Goal: Task Accomplishment & Management: Complete application form

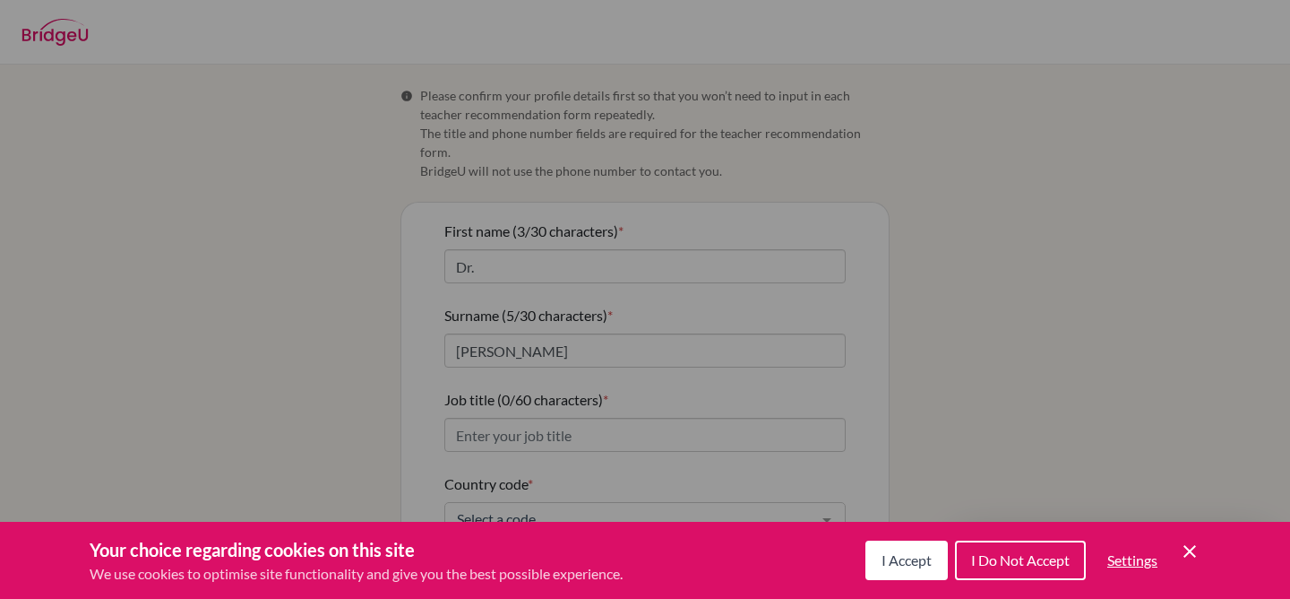
click at [915, 554] on span "I Accept" at bounding box center [907, 559] width 50 height 17
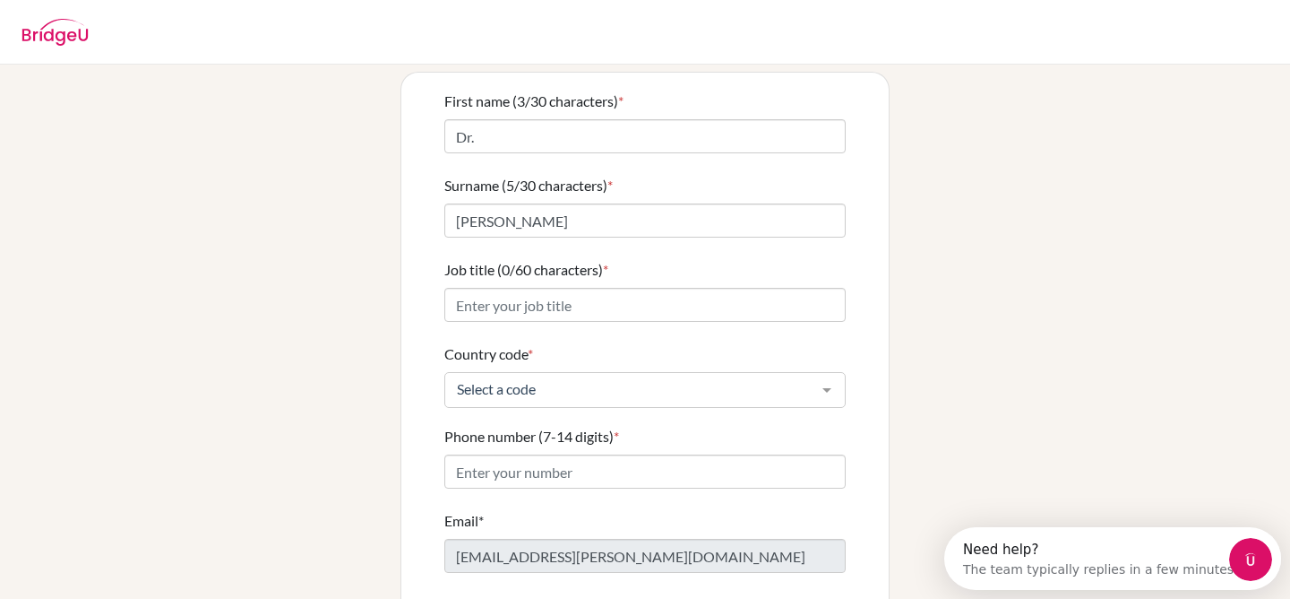
scroll to position [135, 0]
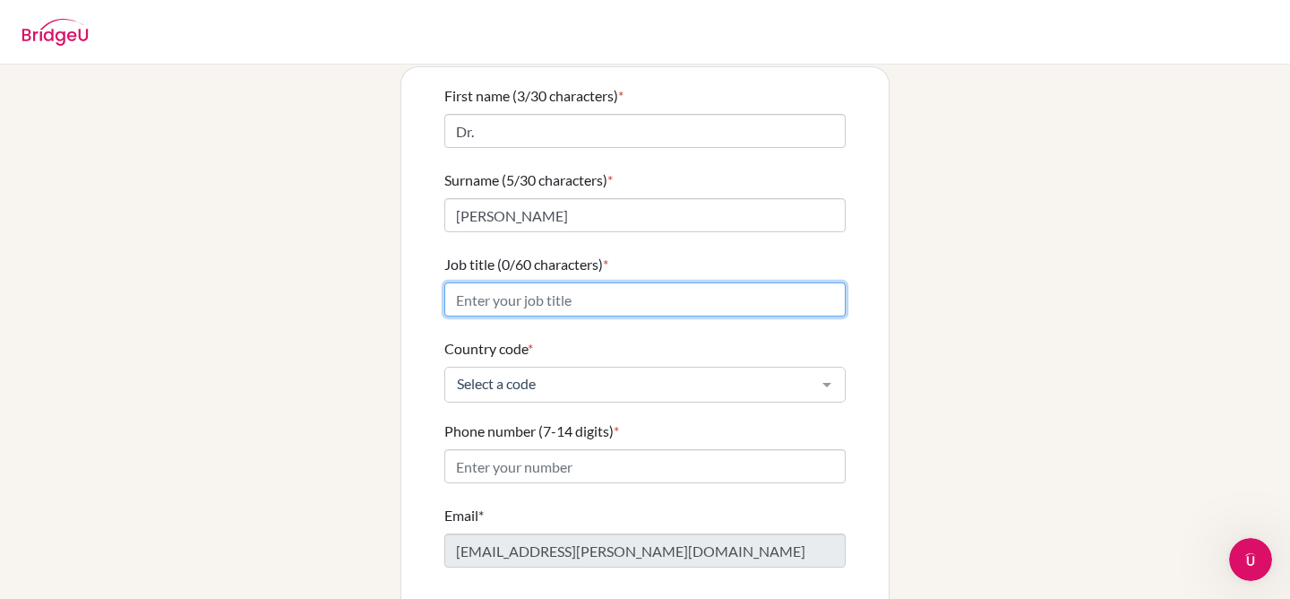
click at [494, 285] on input "Job title (0/60 characters) *" at bounding box center [644, 299] width 401 height 34
type input "B"
type input "DP Biology Instructor"
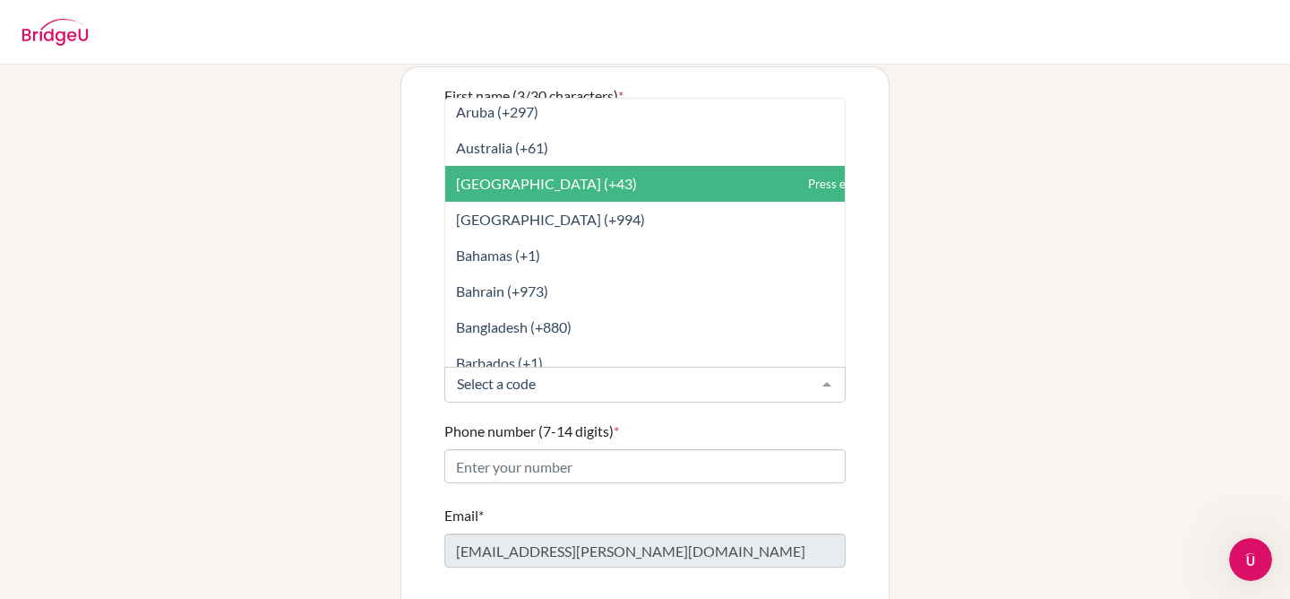
scroll to position [400, 0]
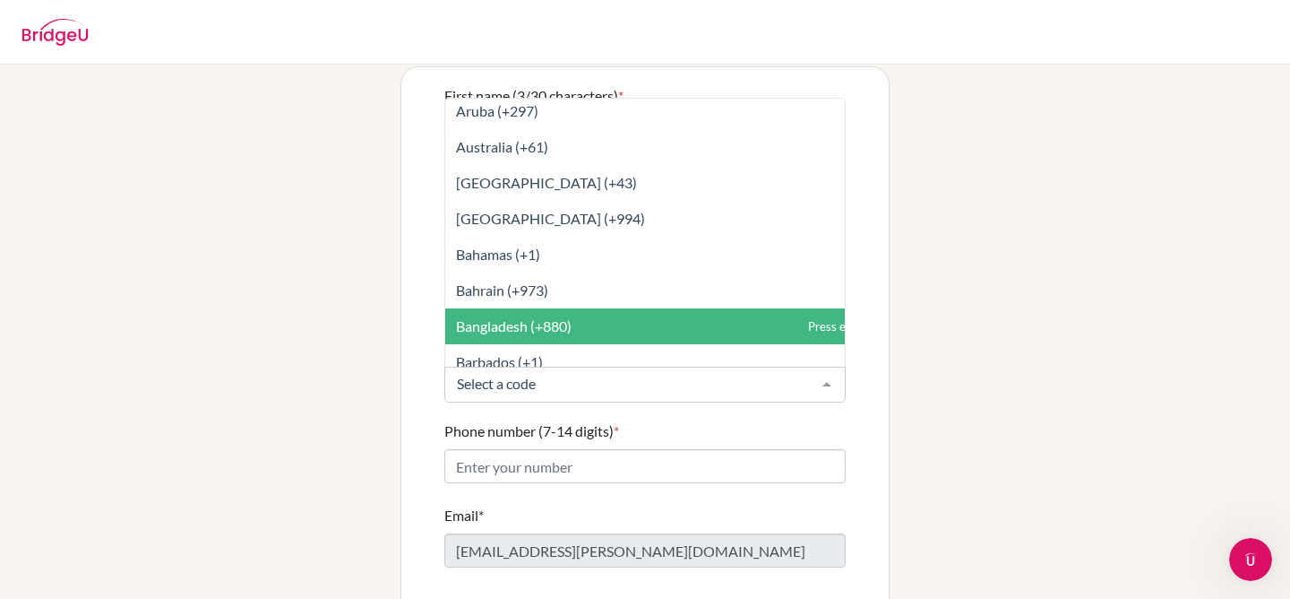
click at [527, 317] on span "Bangladesh (+880)" at bounding box center [514, 325] width 116 height 17
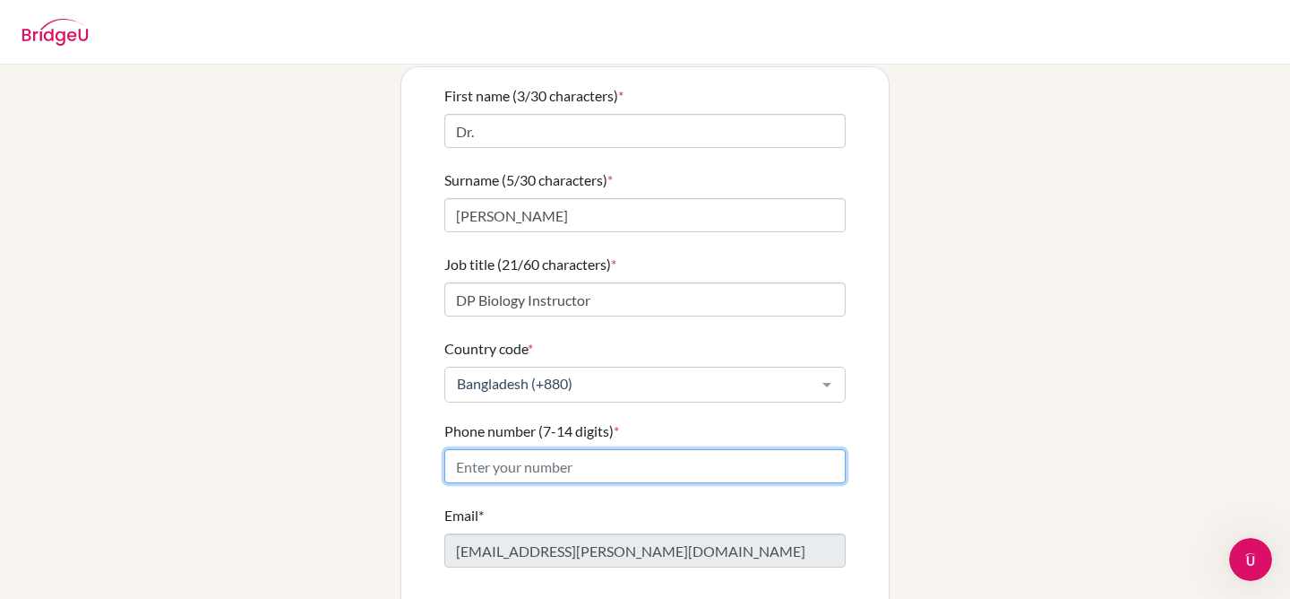
click at [563, 451] on input "Phone number (7-14 digits) *" at bounding box center [644, 466] width 401 height 34
paste input "01819-231100"
click at [505, 449] on input "01819-231100" at bounding box center [644, 466] width 401 height 34
click at [464, 449] on input "01819231100" at bounding box center [644, 466] width 401 height 34
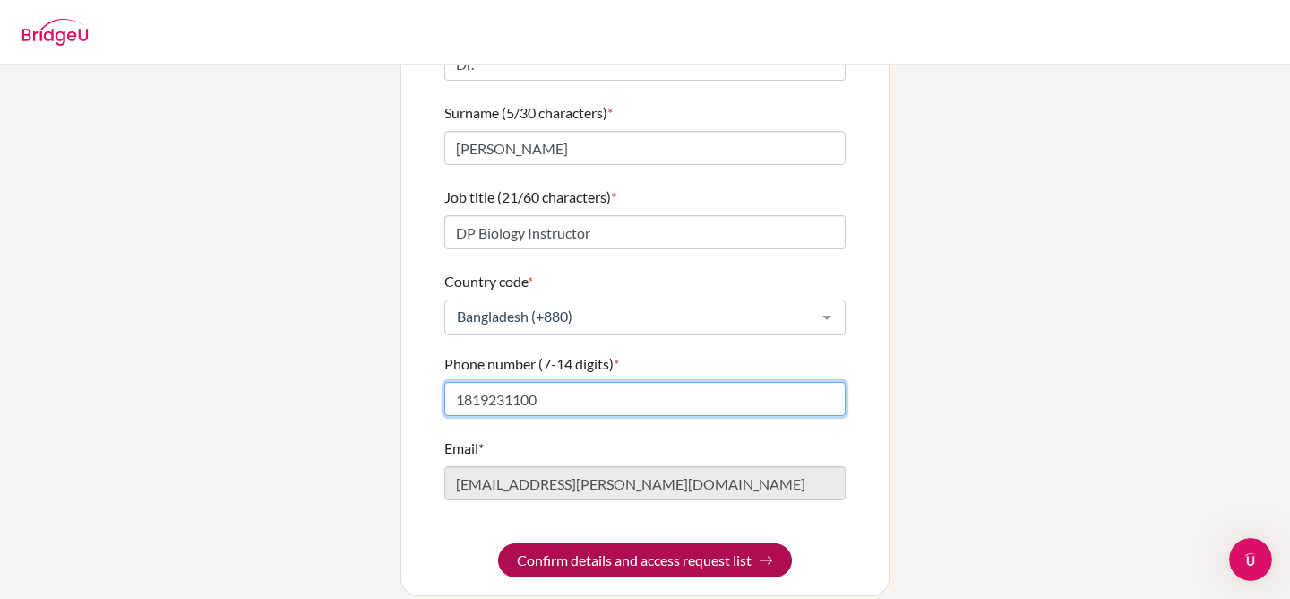
type input "1819231100"
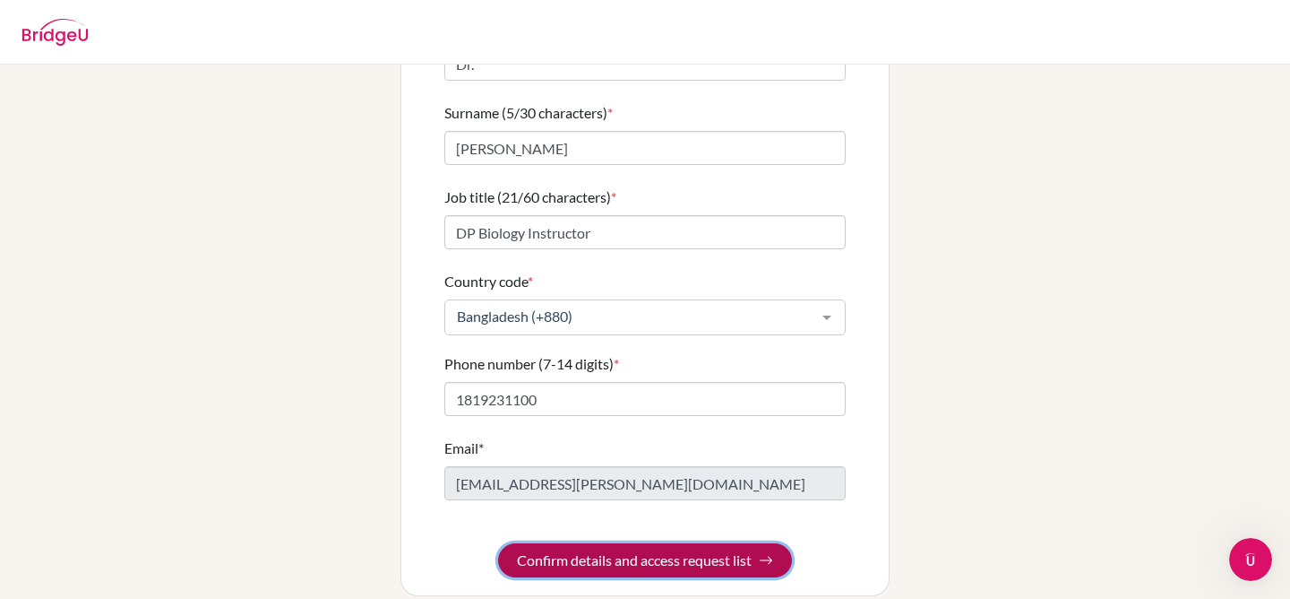
click at [684, 543] on button "Confirm details and access request list" at bounding box center [645, 560] width 294 height 34
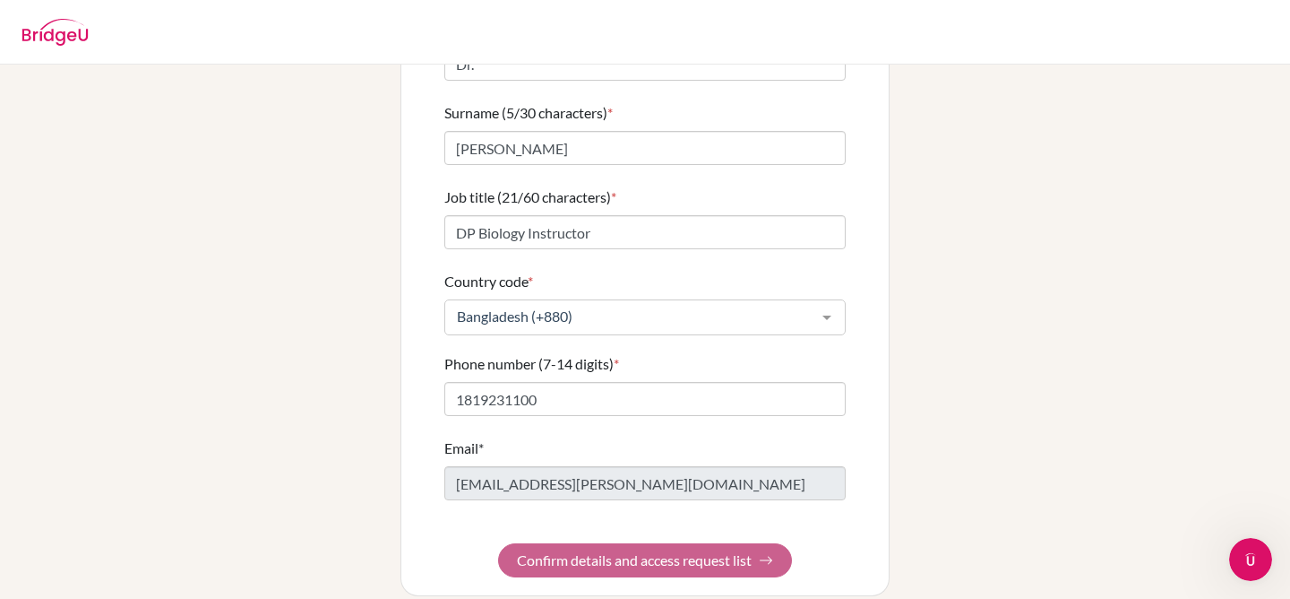
scroll to position [0, 0]
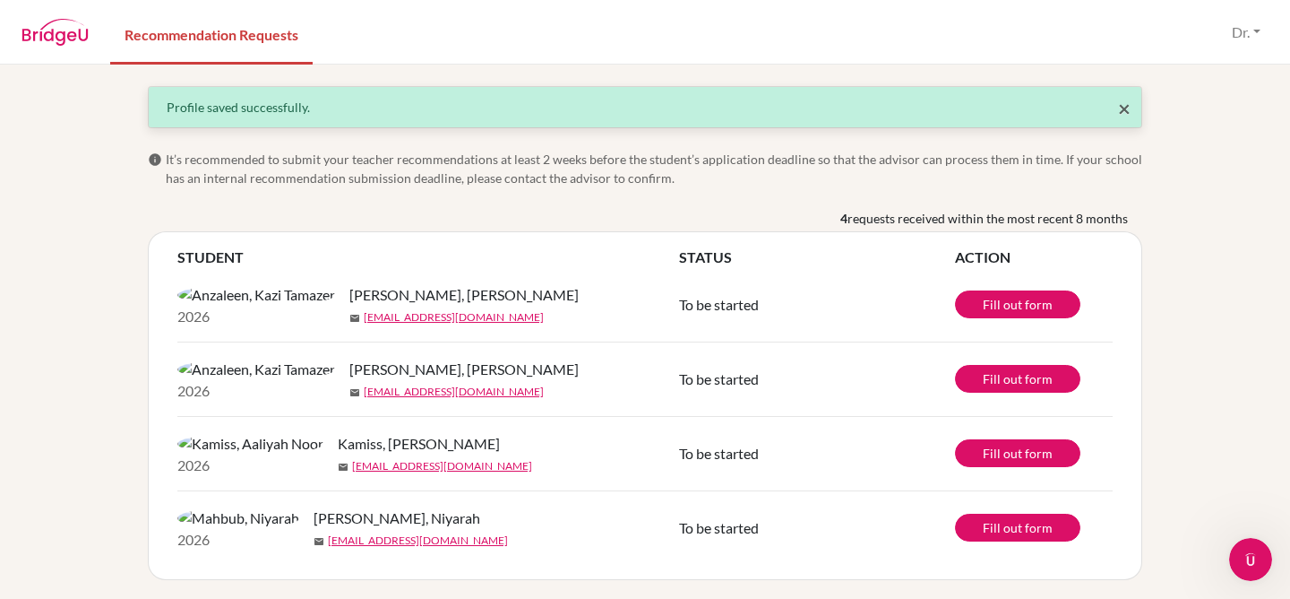
click at [1124, 109] on span "×" at bounding box center [1124, 108] width 13 height 26
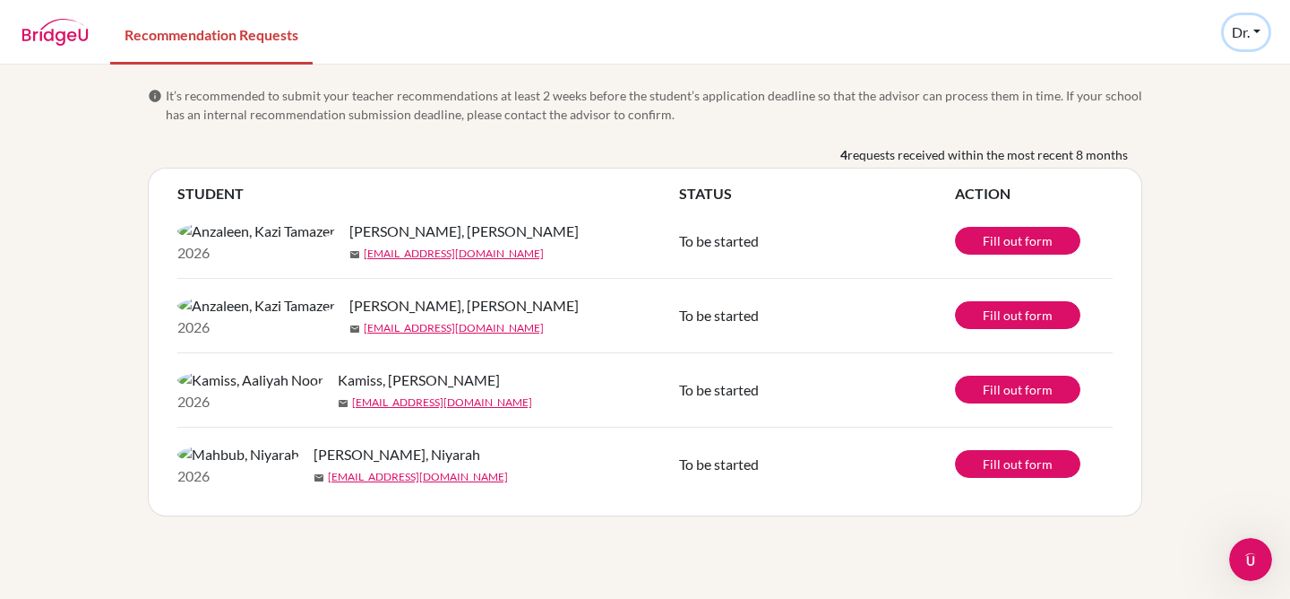
click at [1251, 30] on button "Dr." at bounding box center [1246, 32] width 45 height 34
click at [1174, 78] on link "Profile" at bounding box center [1216, 73] width 142 height 29
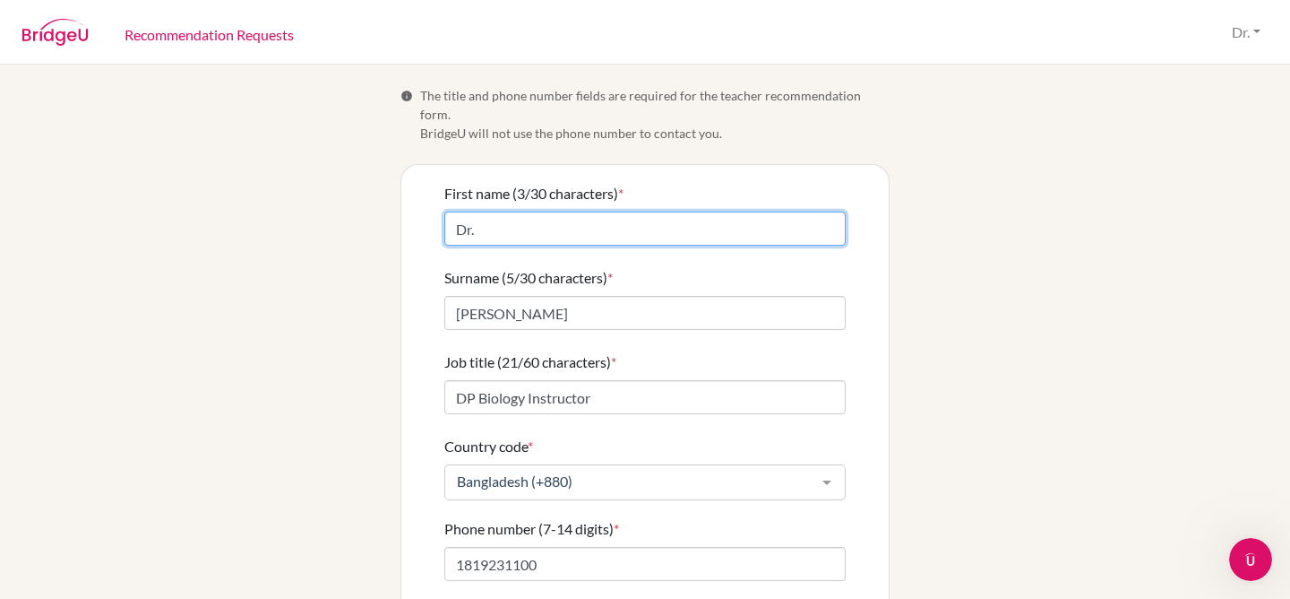
drag, startPoint x: 504, startPoint y: 211, endPoint x: 344, endPoint y: 212, distance: 159.5
click at [344, 212] on div "Info The title and phone number fields are required for the teacher recommendat…" at bounding box center [645, 423] width 1022 height 675
type input "J"
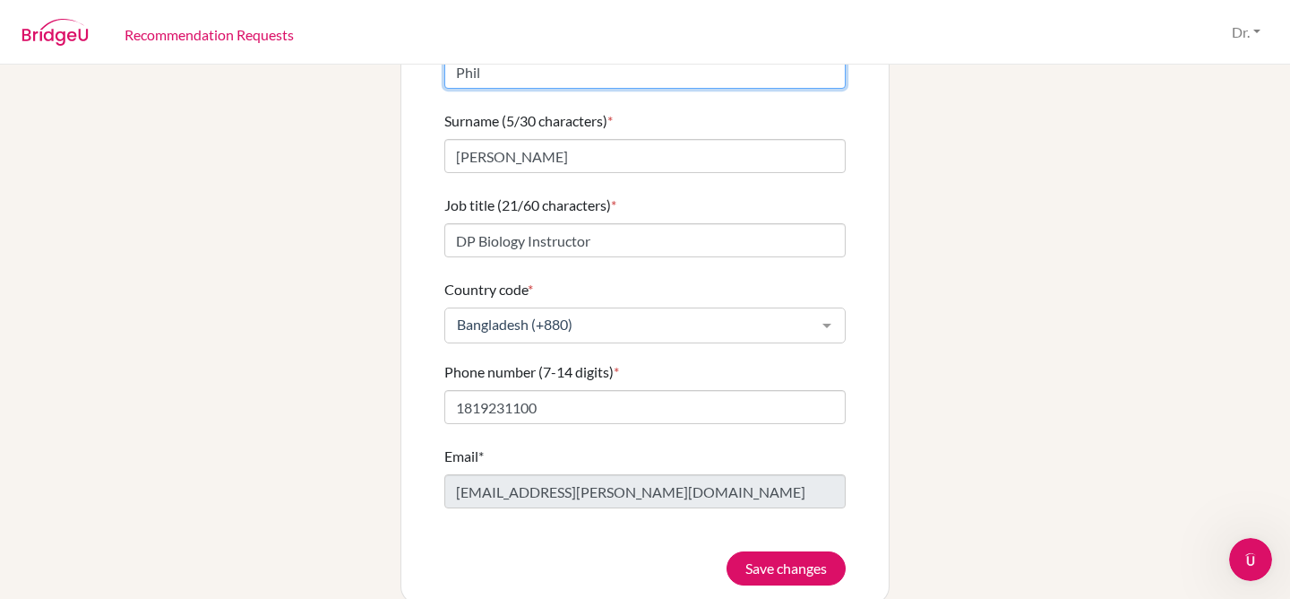
scroll to position [165, 0]
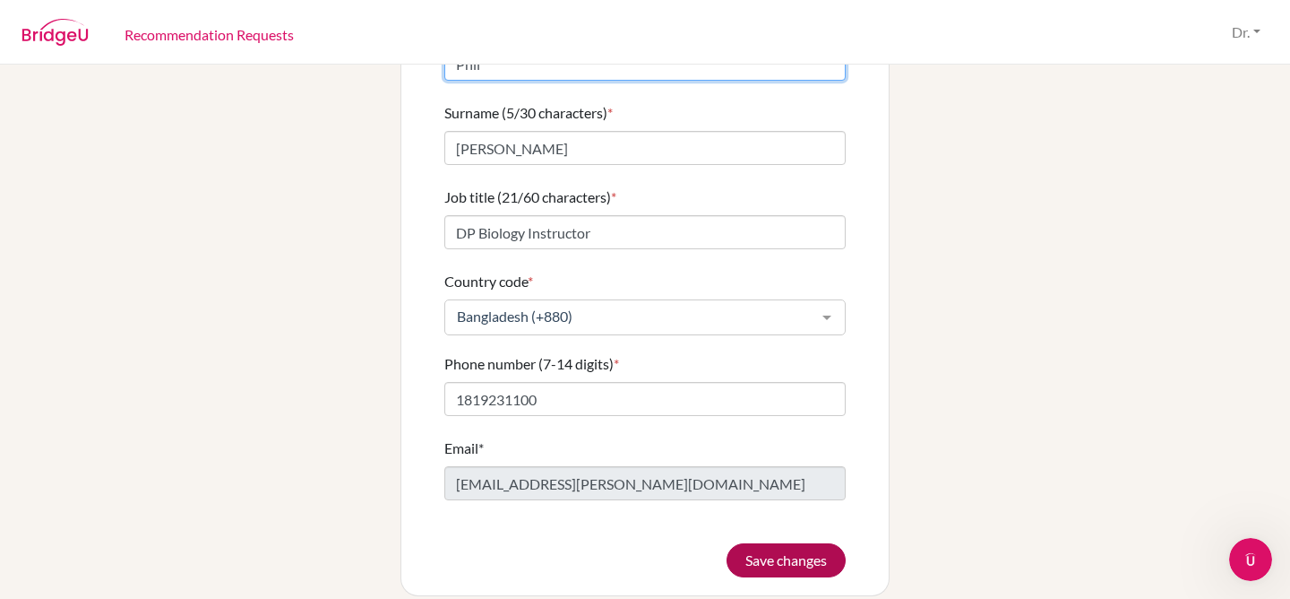
type input "Phil"
click at [815, 546] on button "Save changes" at bounding box center [786, 560] width 119 height 34
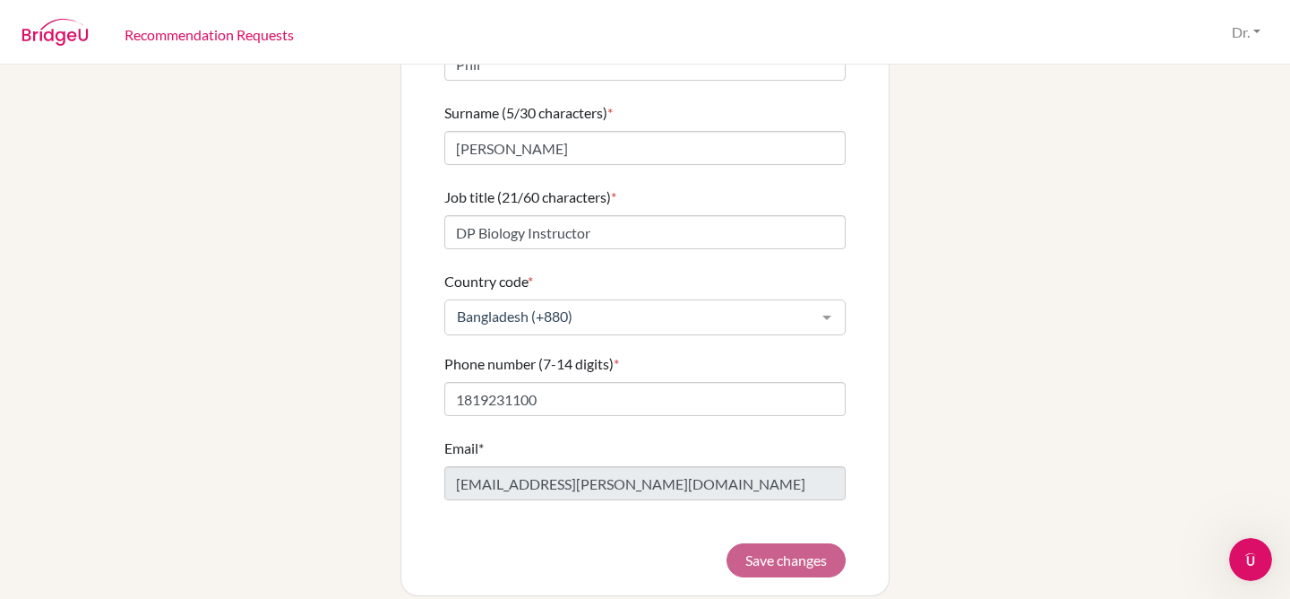
scroll to position [0, 0]
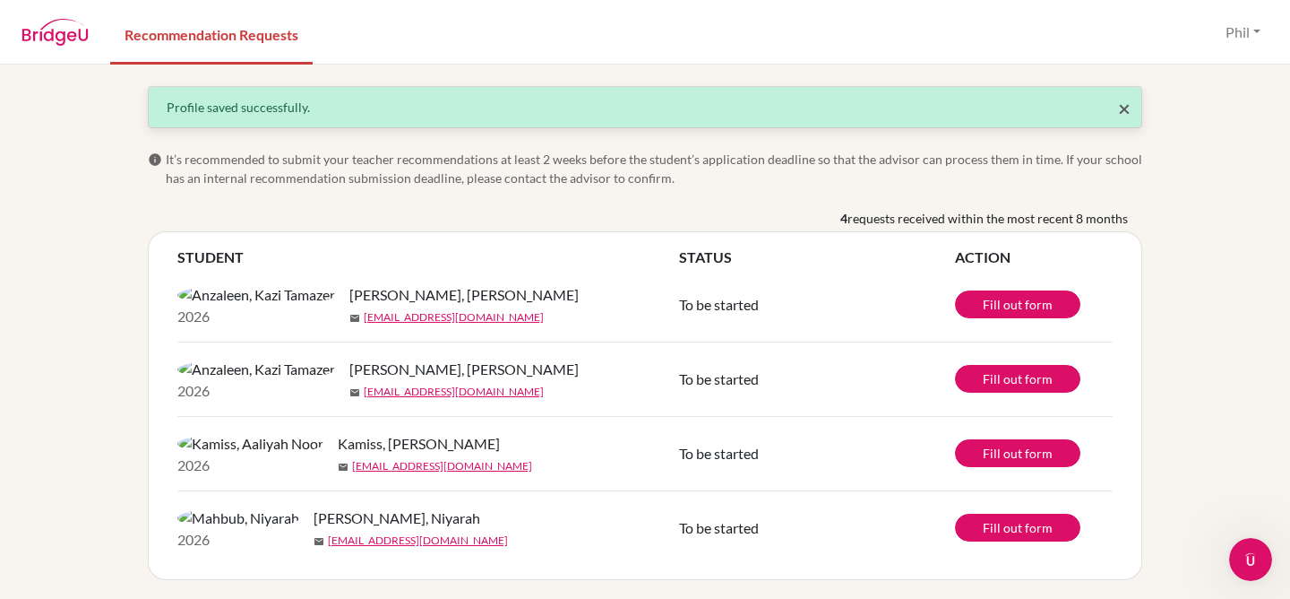
click at [1126, 108] on span "×" at bounding box center [1124, 108] width 13 height 26
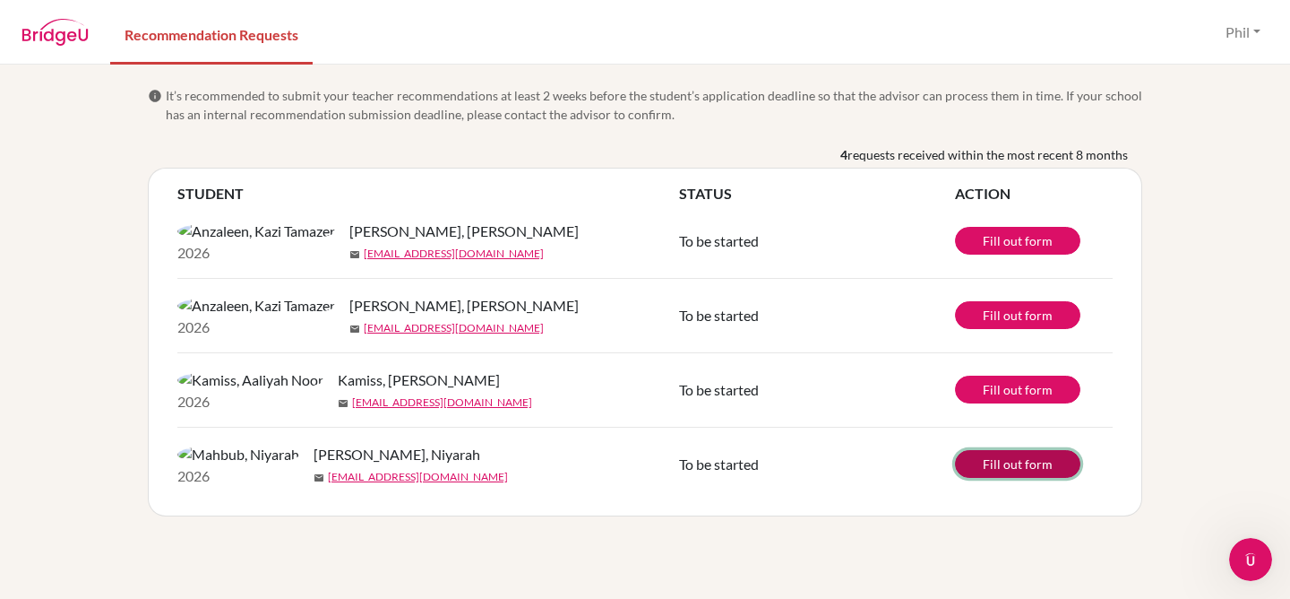
click at [1044, 478] on link "Fill out form" at bounding box center [1017, 464] width 125 height 28
click at [1229, 33] on button "Phil" at bounding box center [1243, 32] width 51 height 34
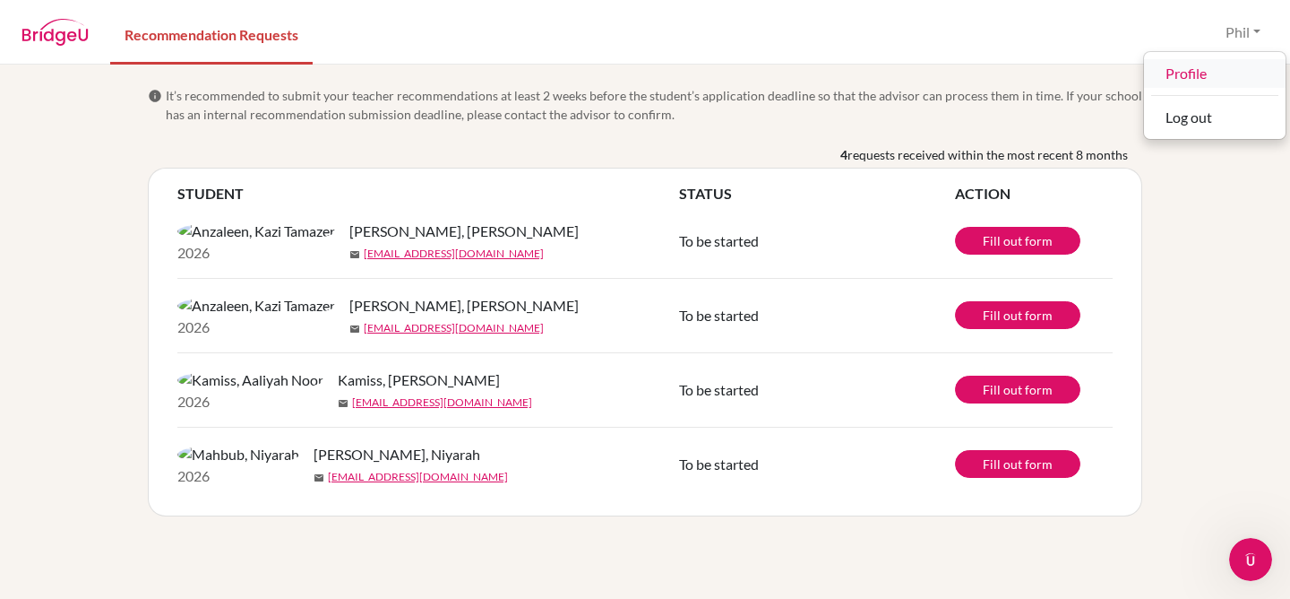
click at [1200, 77] on link "Profile" at bounding box center [1215, 73] width 142 height 29
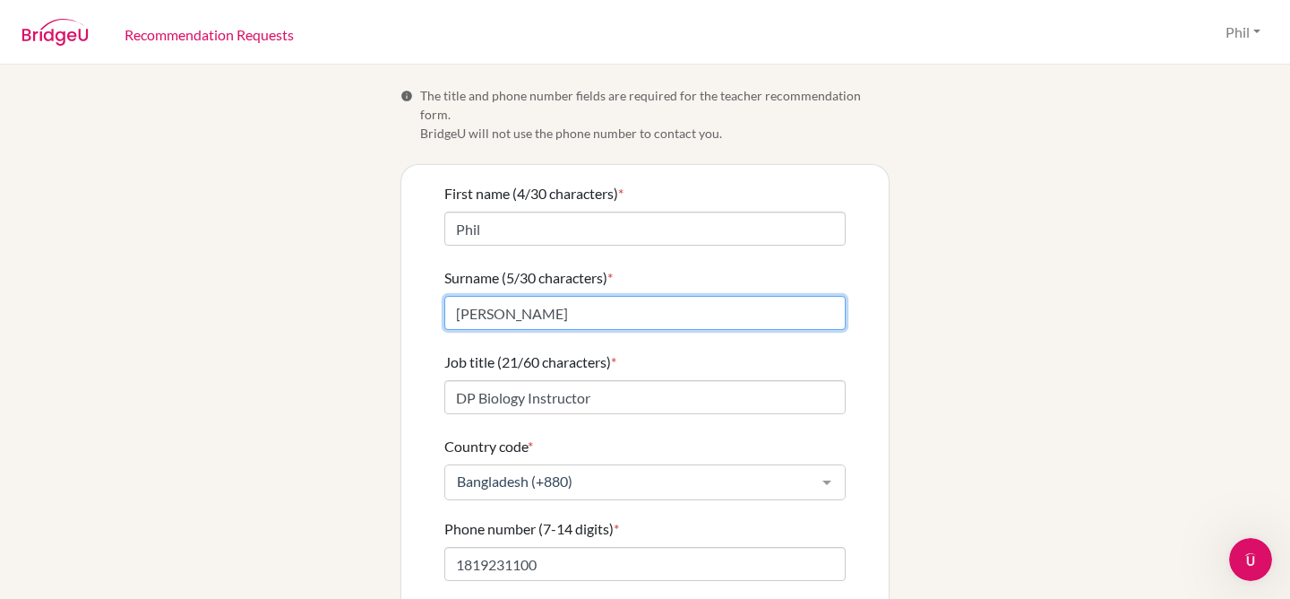
click at [589, 296] on input "[PERSON_NAME]" at bounding box center [644, 313] width 401 height 34
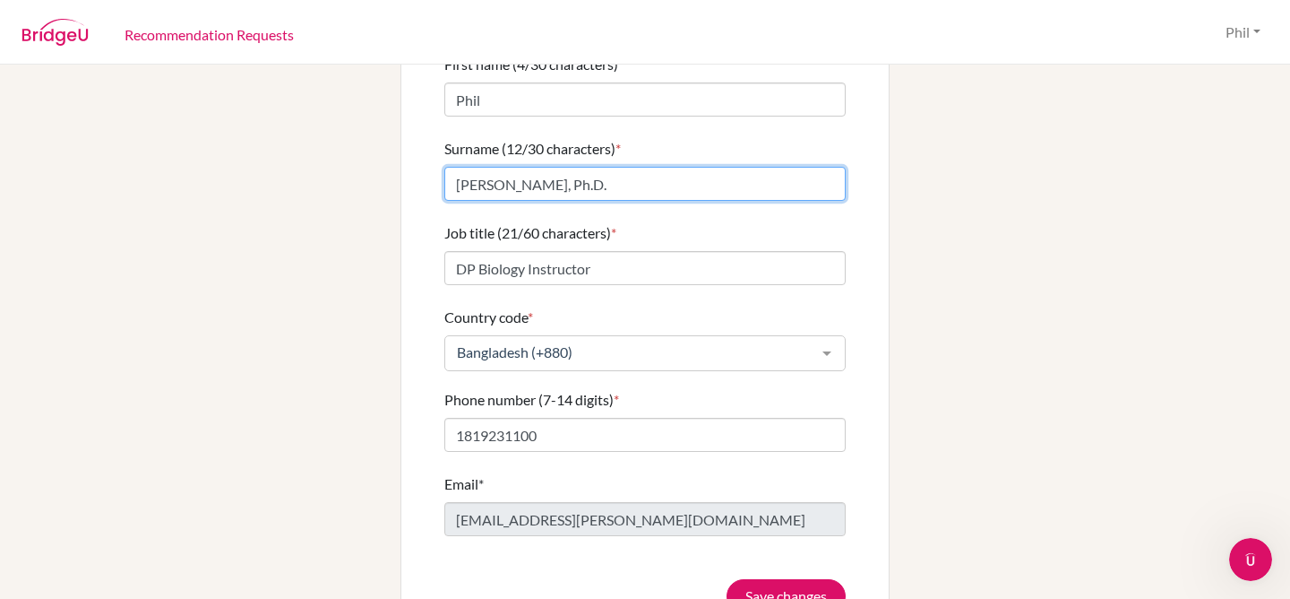
scroll to position [165, 0]
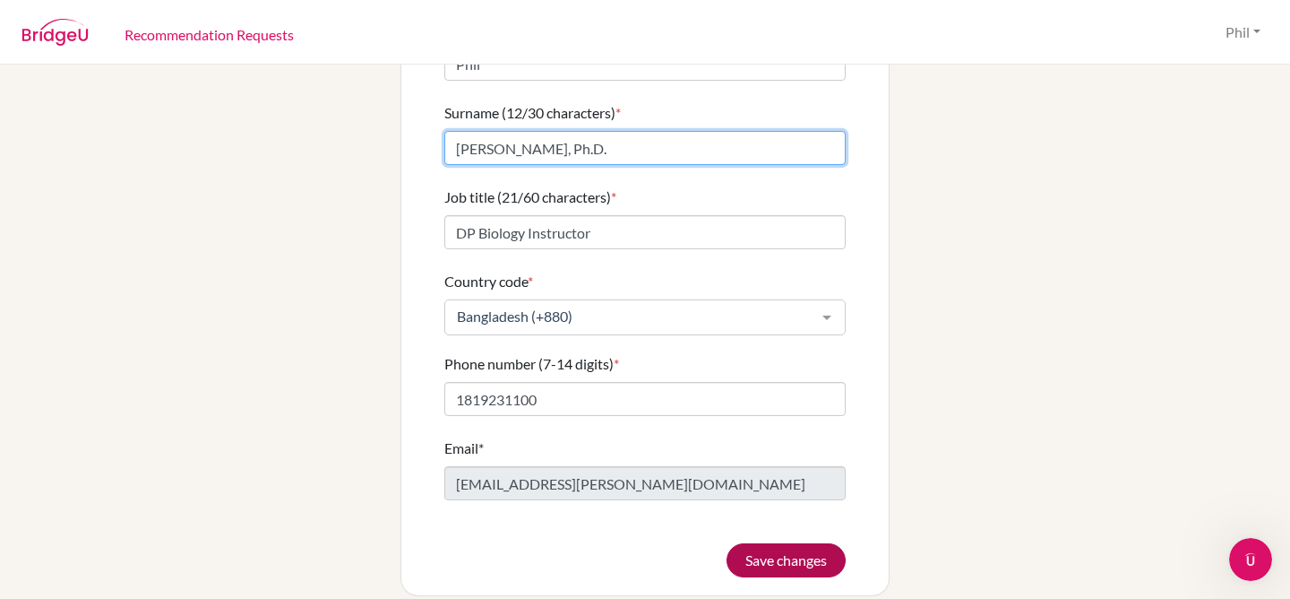
type input "[PERSON_NAME], Ph.D."
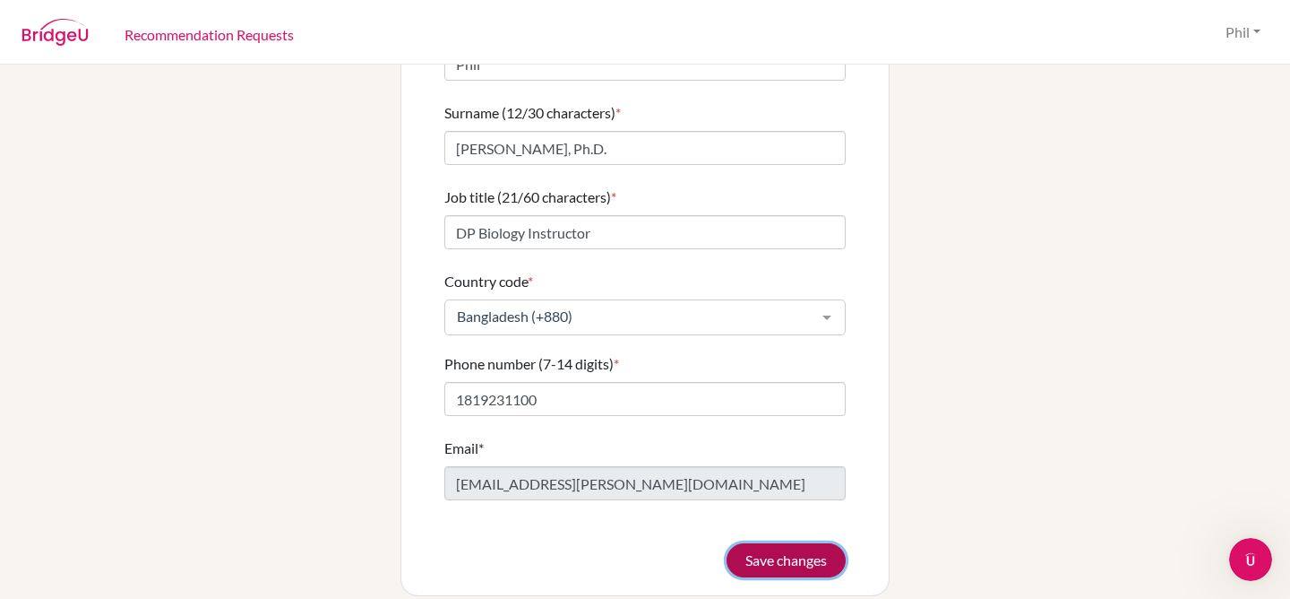
click at [750, 553] on button "Save changes" at bounding box center [786, 560] width 119 height 34
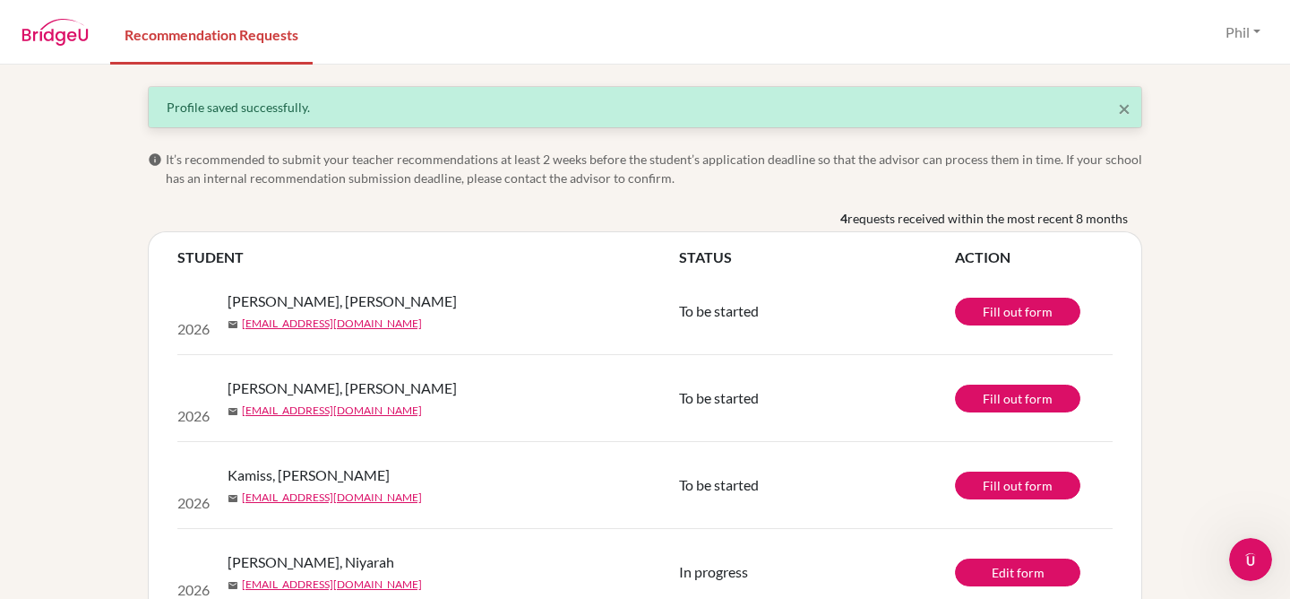
scroll to position [53, 0]
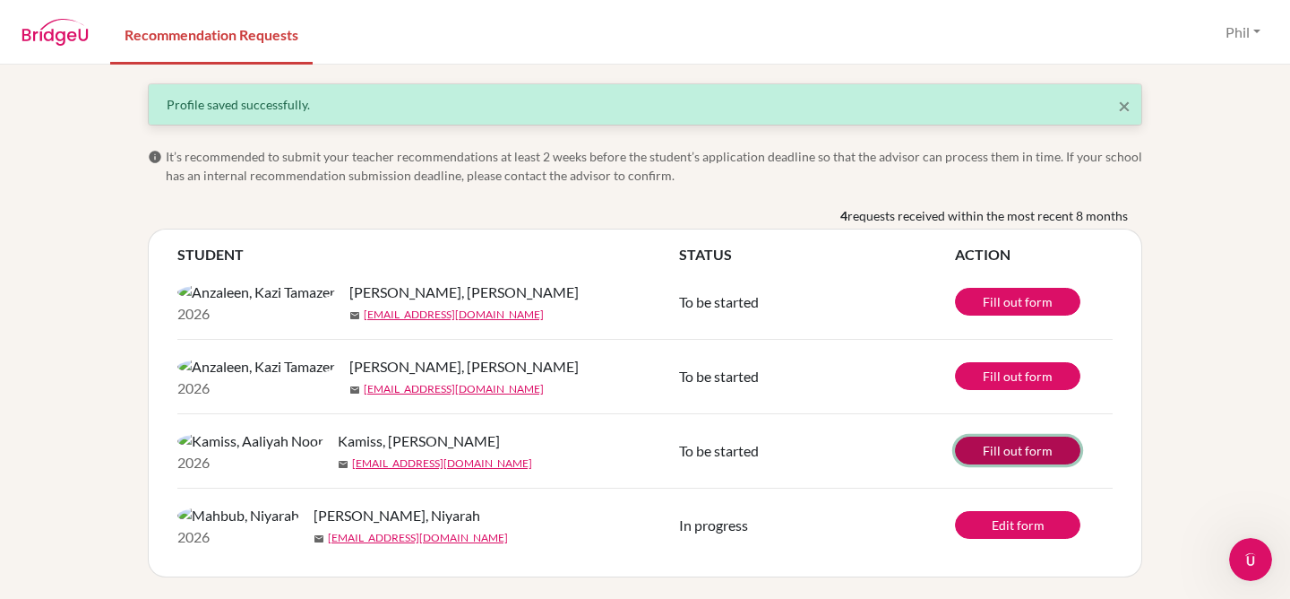
click at [1007, 436] on link "Fill out form" at bounding box center [1017, 450] width 125 height 28
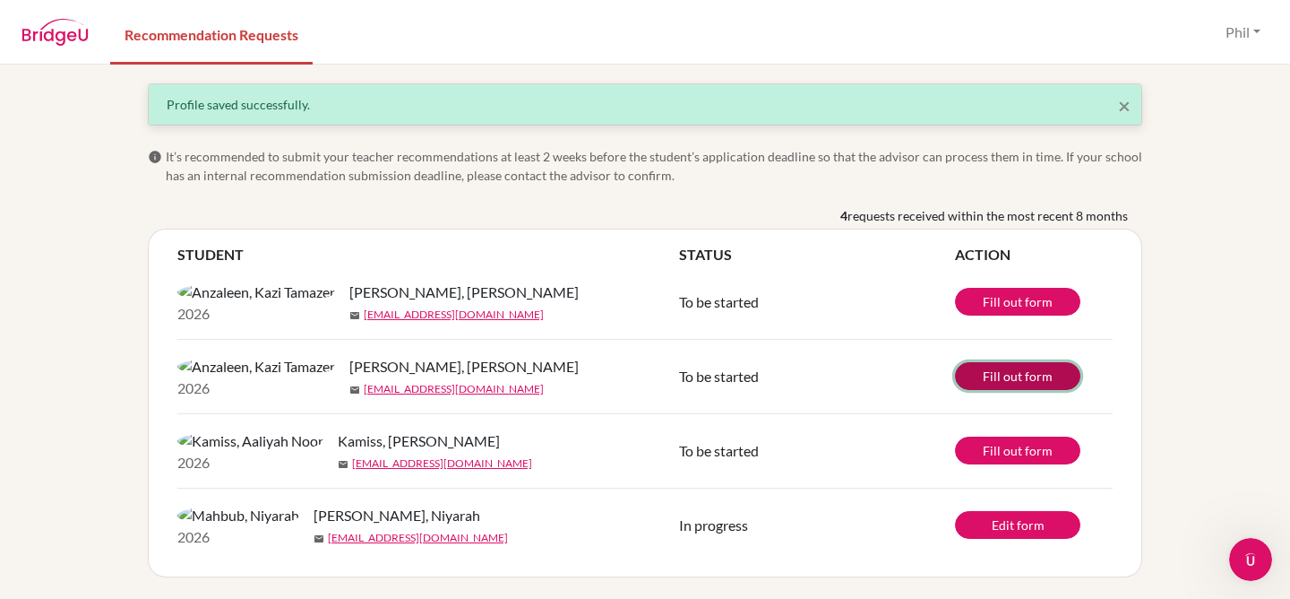
click at [1019, 362] on link "Fill out form" at bounding box center [1017, 376] width 125 height 28
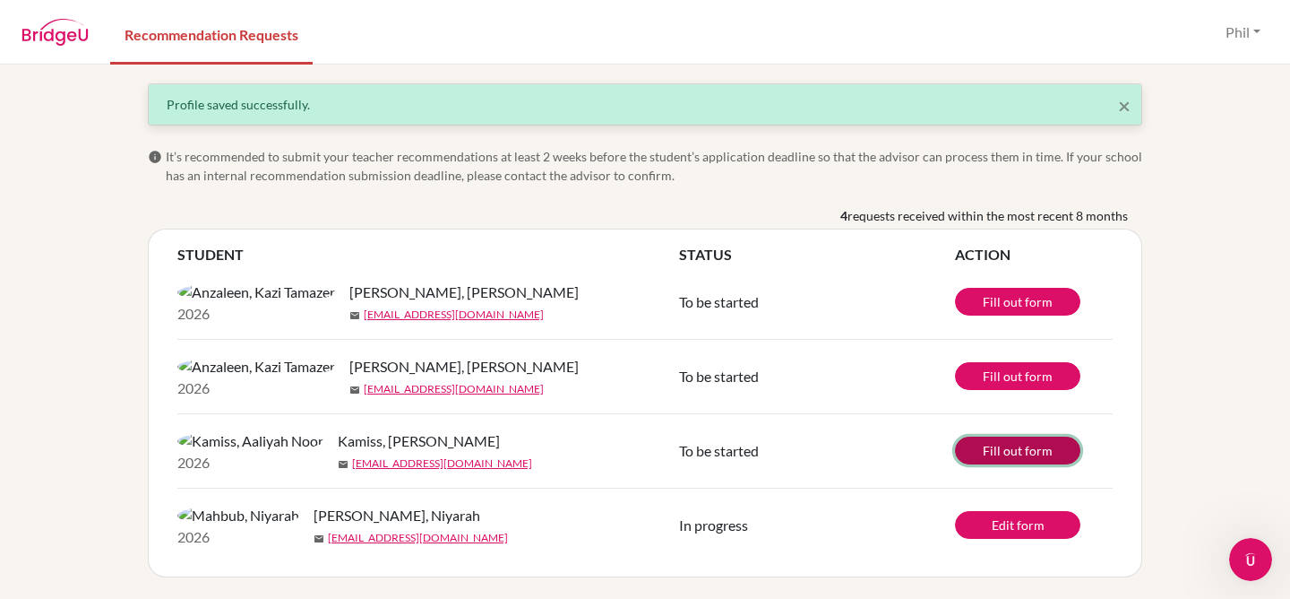
click at [1025, 436] on link "Fill out form" at bounding box center [1017, 450] width 125 height 28
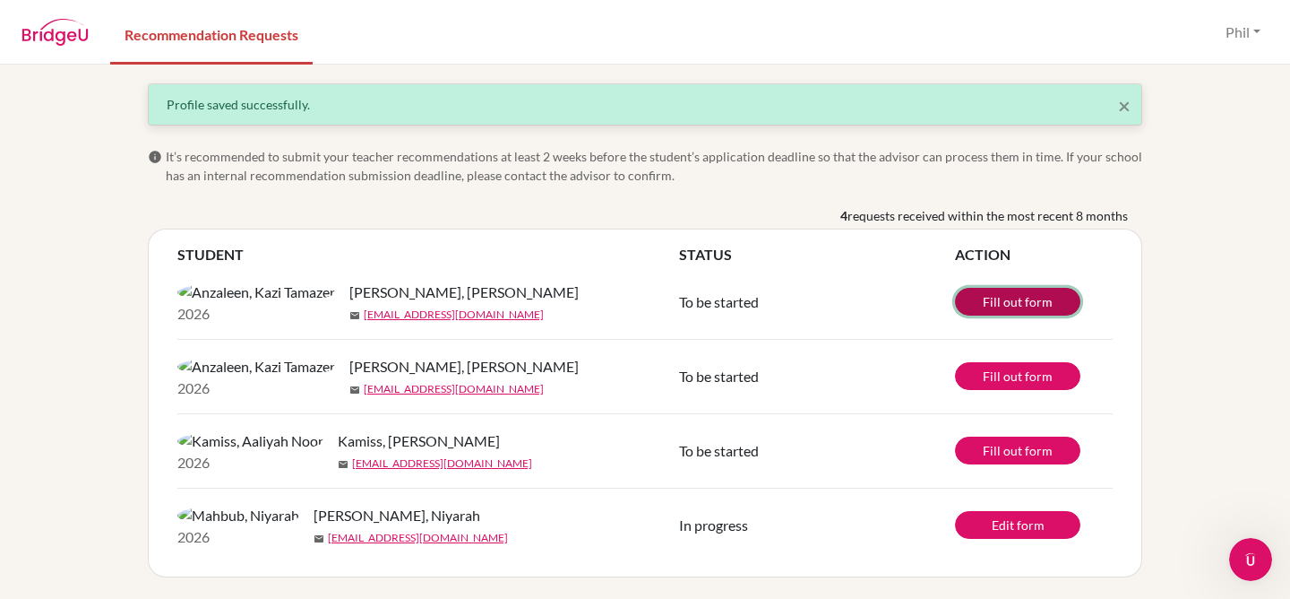
click at [1046, 288] on link "Fill out form" at bounding box center [1017, 302] width 125 height 28
